Goal: Information Seeking & Learning: Check status

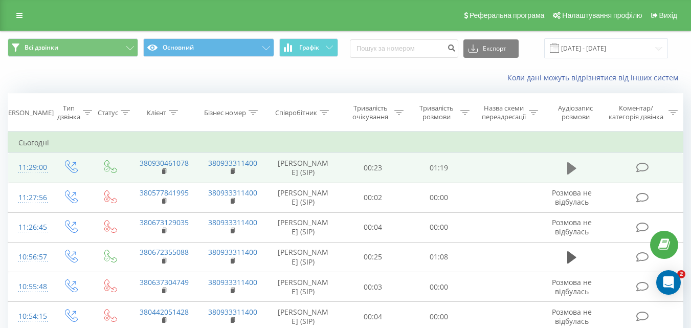
click at [568, 172] on icon at bounding box center [571, 168] width 9 height 12
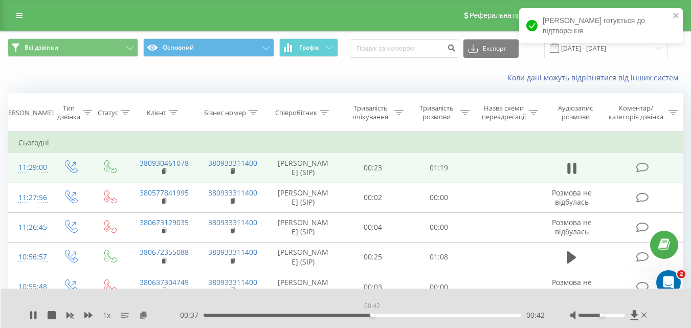
drag, startPoint x: 203, startPoint y: 314, endPoint x: 378, endPoint y: 325, distance: 174.6
click at [378, 325] on div "1 x - 00:37 00:42 00:42" at bounding box center [346, 307] width 691 height 39
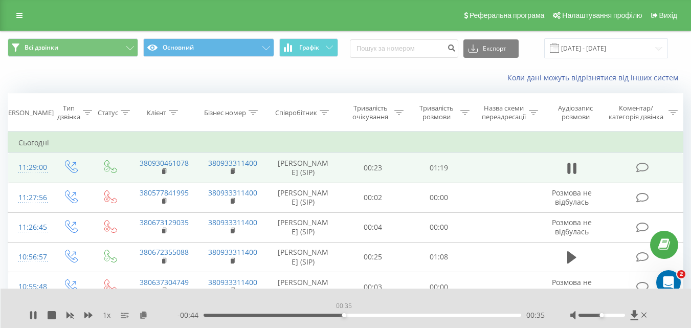
click at [343, 313] on div "00:35" at bounding box center [361, 314] width 317 height 3
click at [312, 312] on div "- 00:41 00:37 00:37" at bounding box center [360, 315] width 367 height 10
click at [310, 313] on div "00:26" at bounding box center [361, 314] width 317 height 3
click at [285, 315] on div "00:20" at bounding box center [361, 314] width 317 height 3
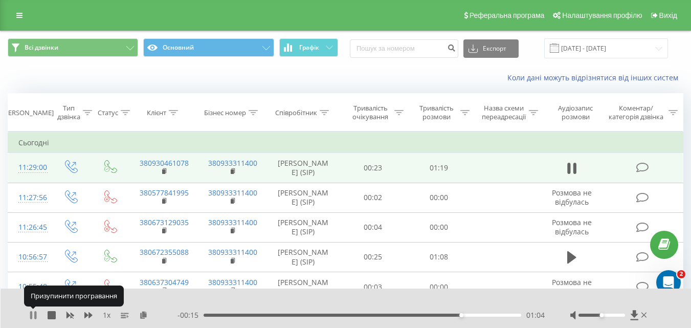
click at [31, 313] on icon at bounding box center [31, 315] width 2 height 8
